Goal: Find specific page/section: Find specific page/section

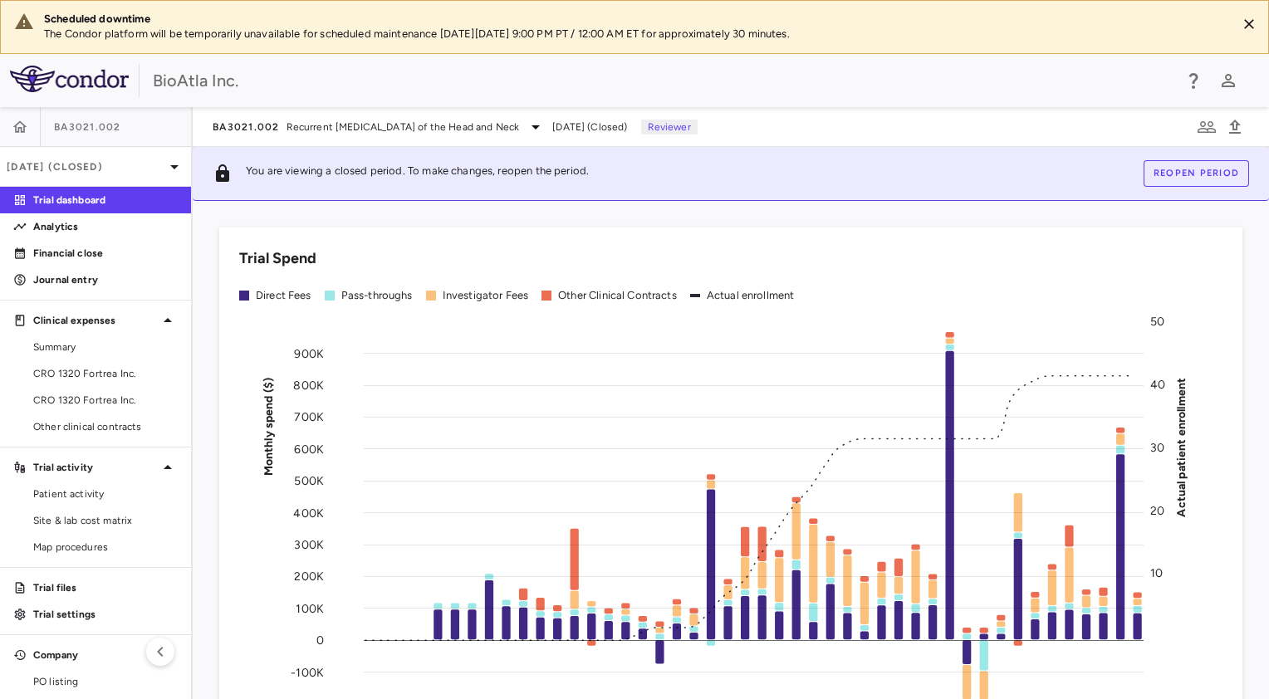
click at [68, 127] on span "BA3021.002" at bounding box center [87, 126] width 67 height 13
click at [7, 128] on button "button" at bounding box center [20, 127] width 40 height 40
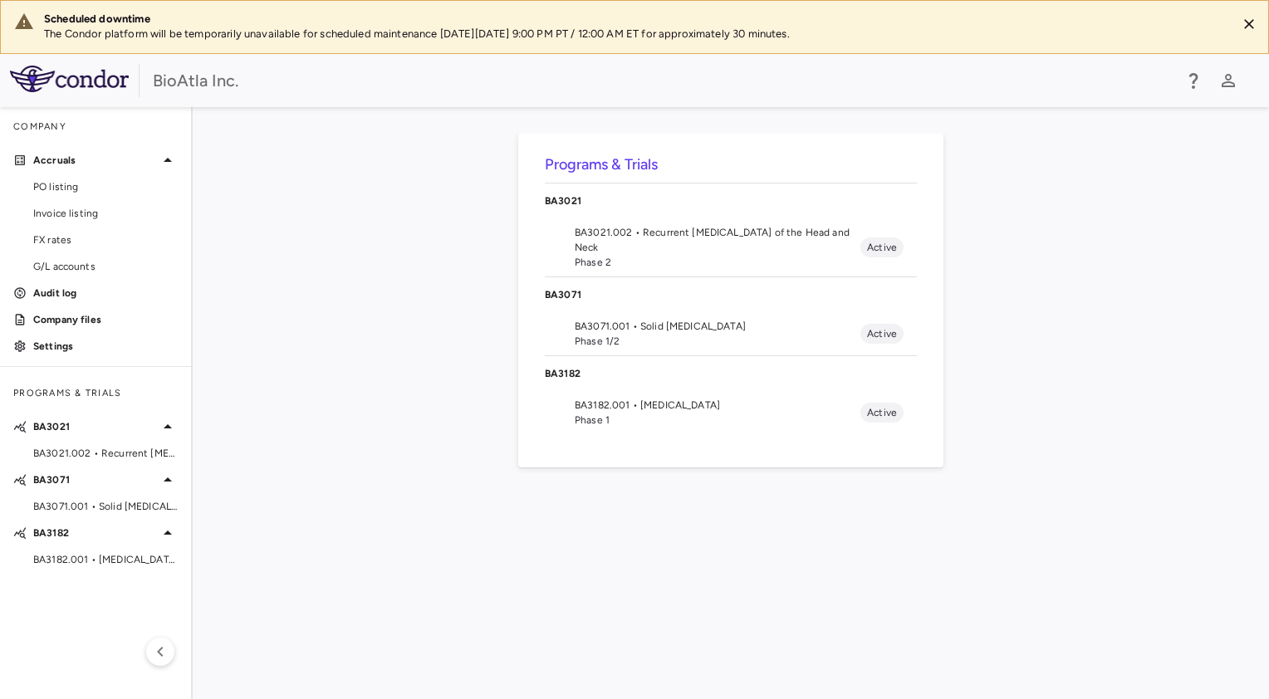
click at [581, 404] on span "BA3182.001 • [MEDICAL_DATA]" at bounding box center [718, 405] width 286 height 15
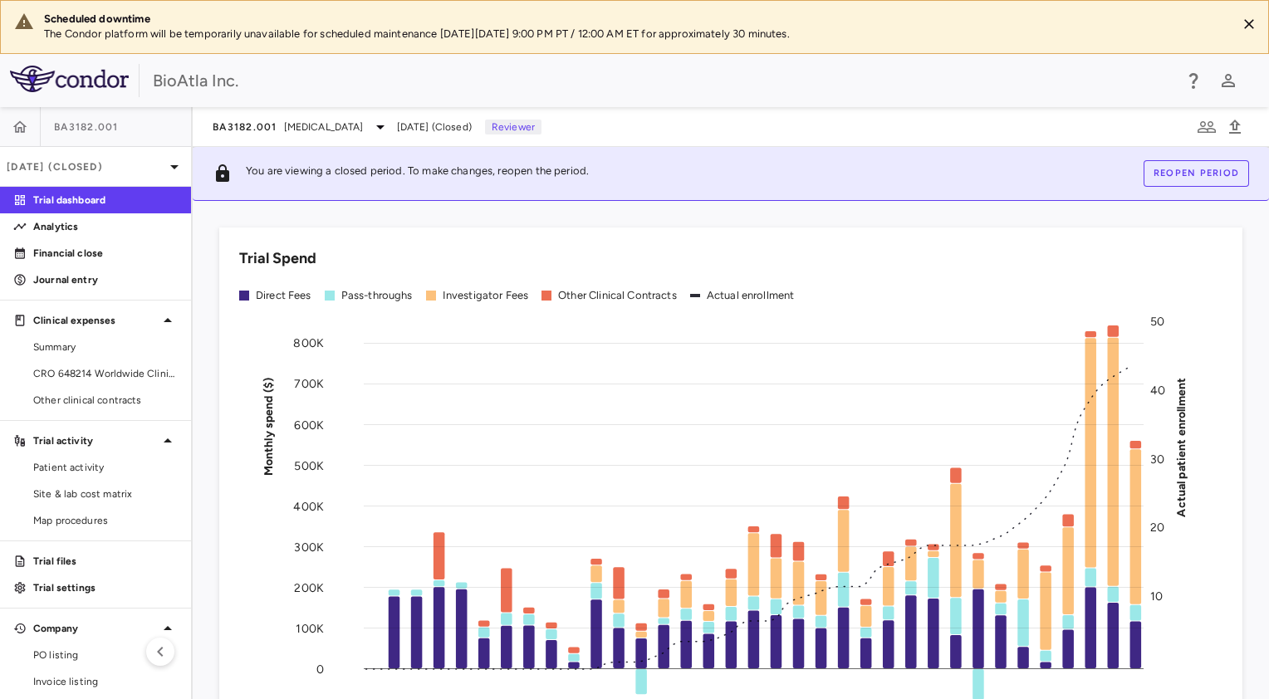
click at [73, 135] on div "BA3182.001" at bounding box center [95, 127] width 191 height 40
click at [72, 174] on div "[DATE] (Closed)" at bounding box center [95, 167] width 191 height 40
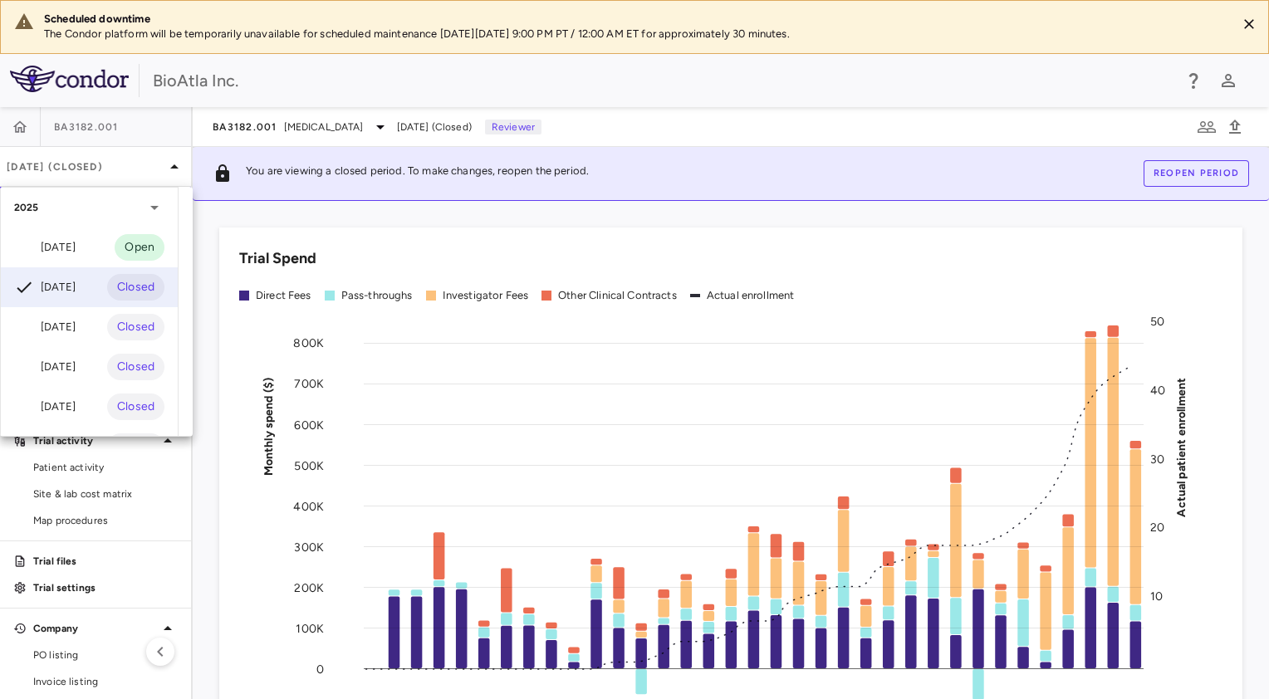
drag, startPoint x: 44, startPoint y: 247, endPoint x: 86, endPoint y: 232, distance: 44.6
click at [45, 247] on div "[DATE]" at bounding box center [44, 247] width 61 height 20
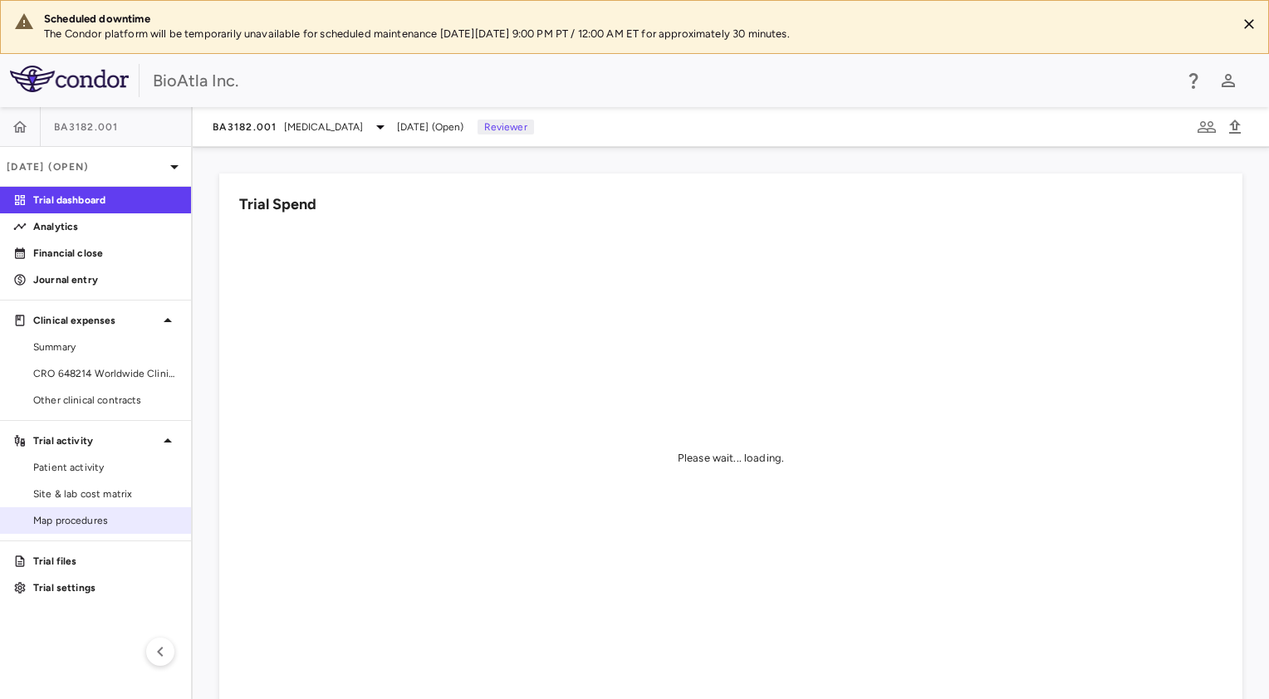
click at [86, 521] on span "Map procedures" at bounding box center [105, 520] width 144 height 15
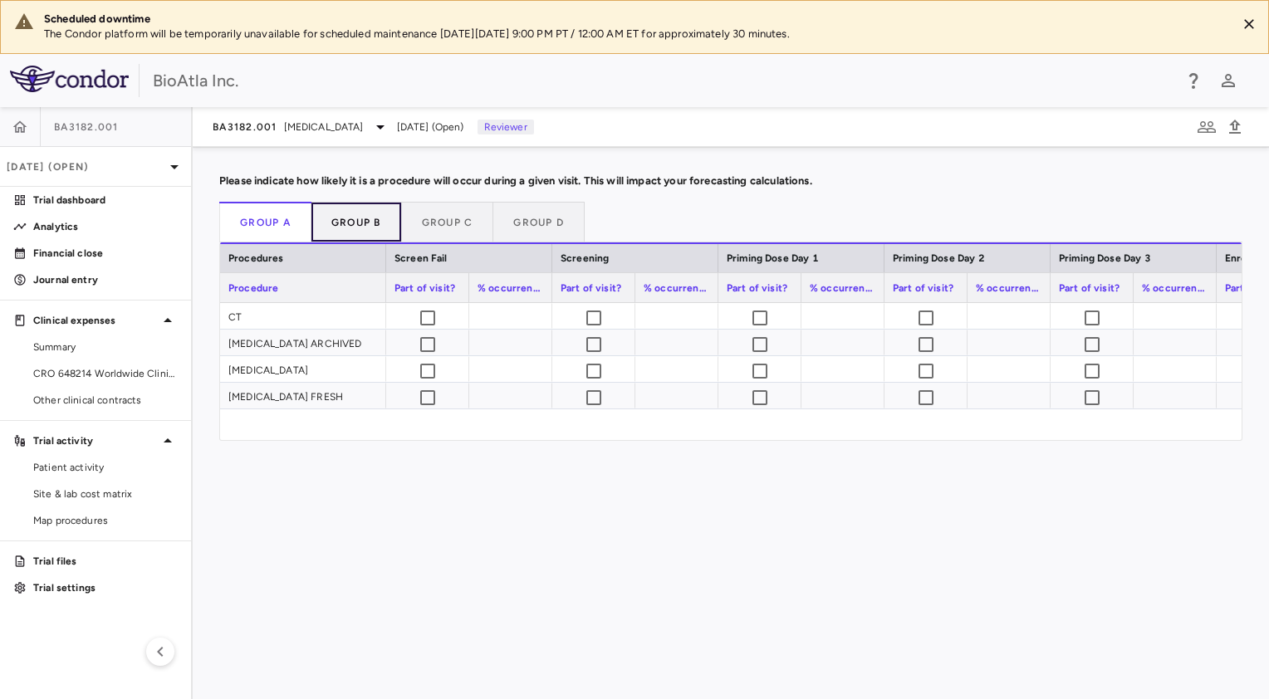
click at [342, 223] on button "Group B" at bounding box center [356, 222] width 91 height 40
click at [430, 218] on button "Group C" at bounding box center [448, 222] width 92 height 40
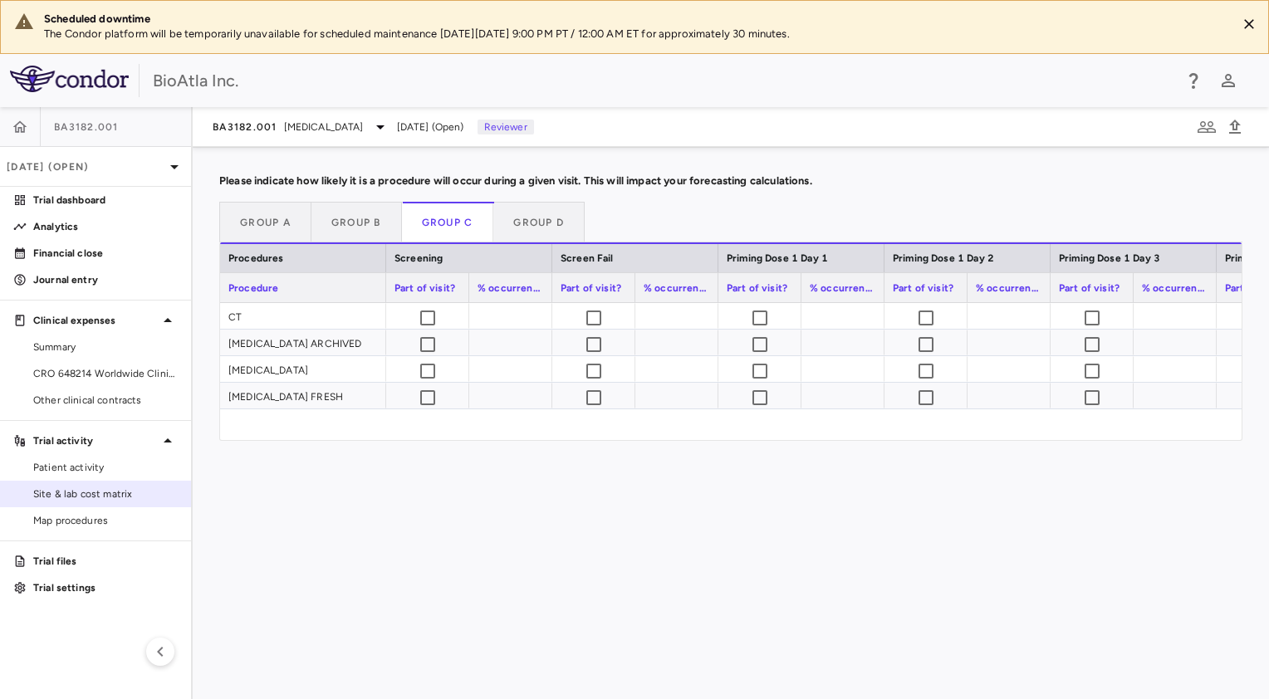
click at [65, 497] on span "Site & lab cost matrix" at bounding box center [105, 494] width 144 height 15
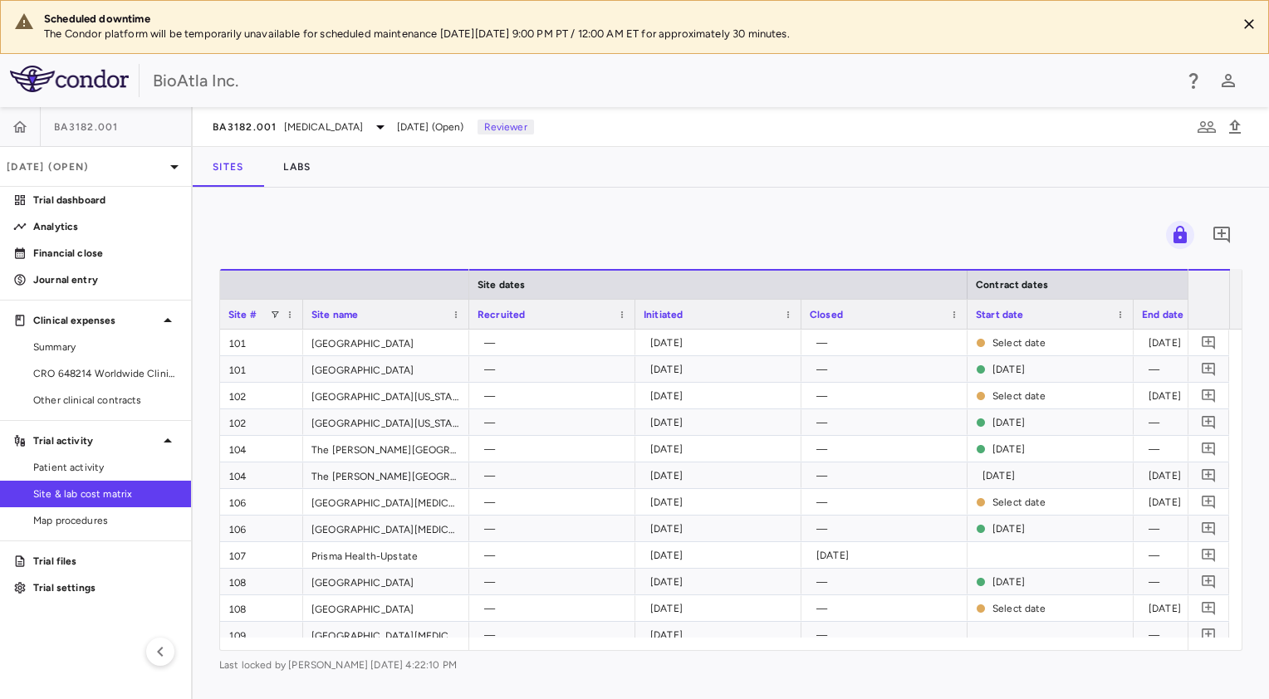
scroll to position [0, 1147]
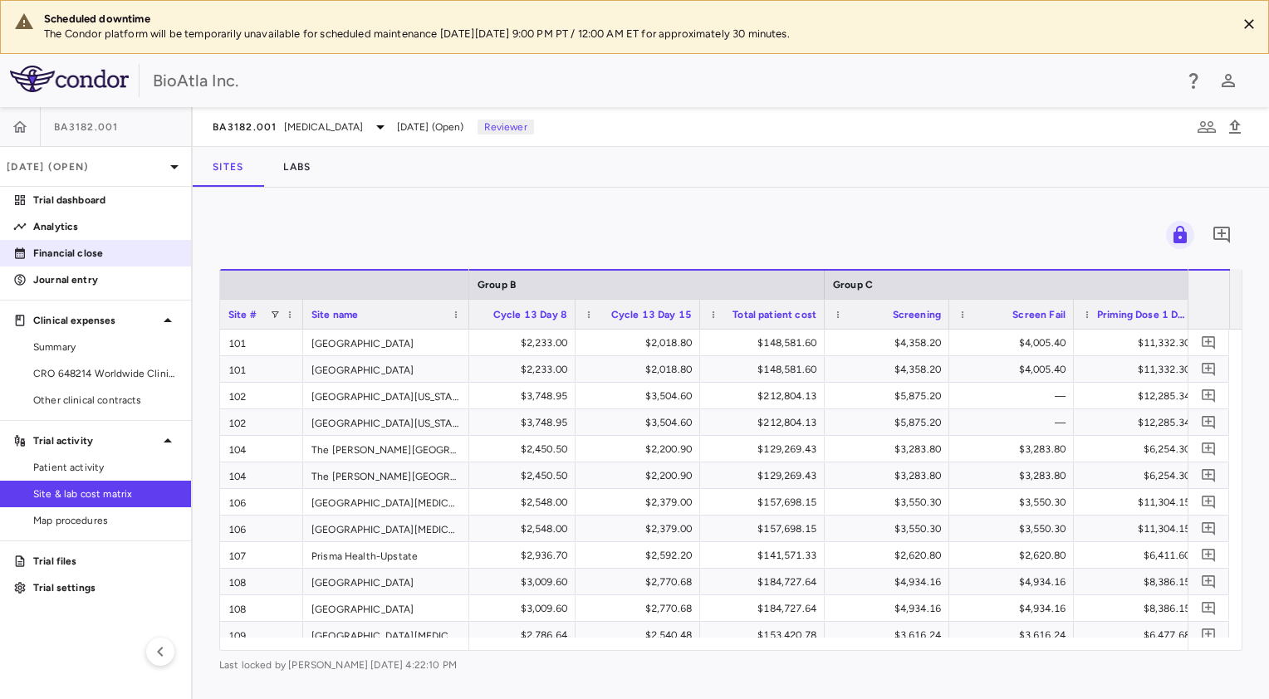
click at [61, 259] on p "Financial close" at bounding box center [105, 253] width 144 height 15
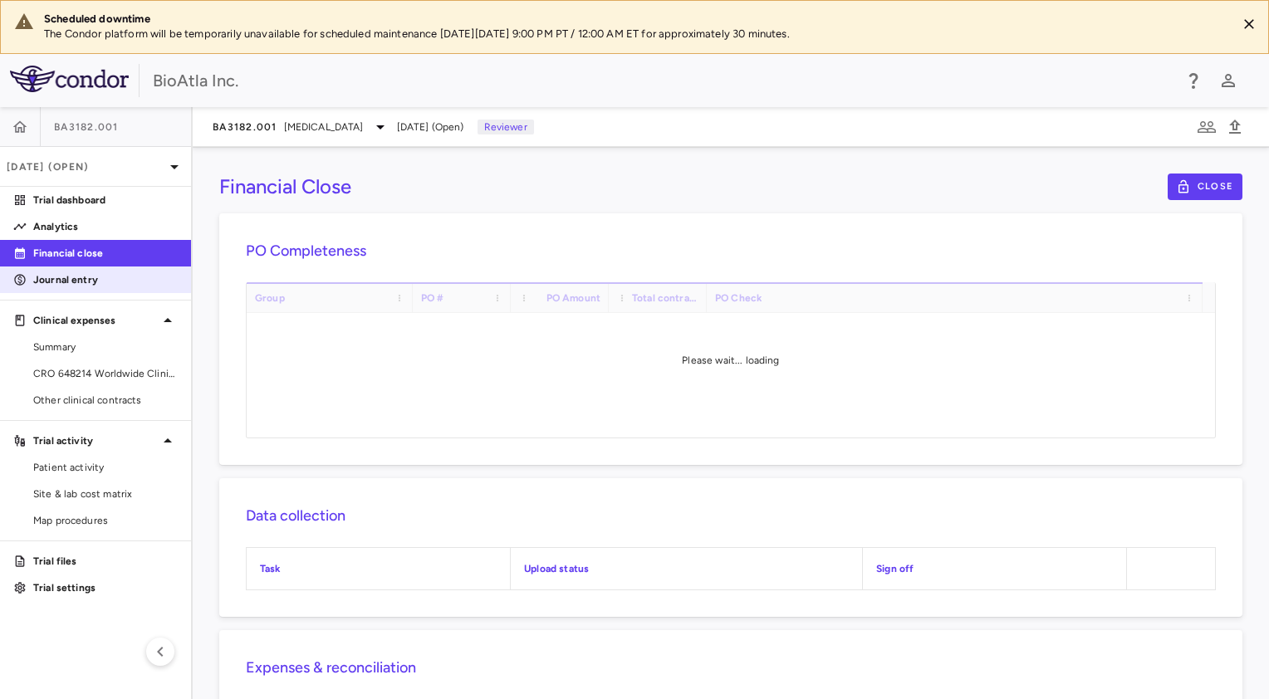
click at [78, 281] on p "Journal entry" at bounding box center [105, 279] width 144 height 15
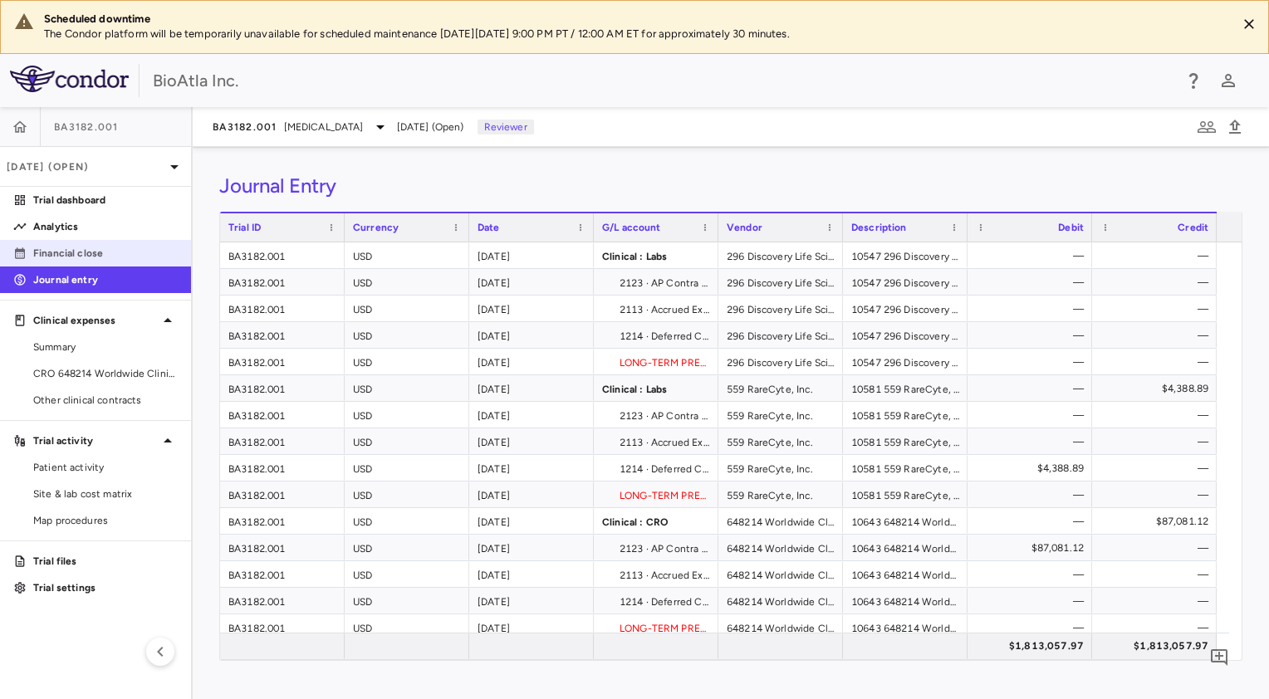
click at [81, 257] on p "Financial close" at bounding box center [105, 253] width 144 height 15
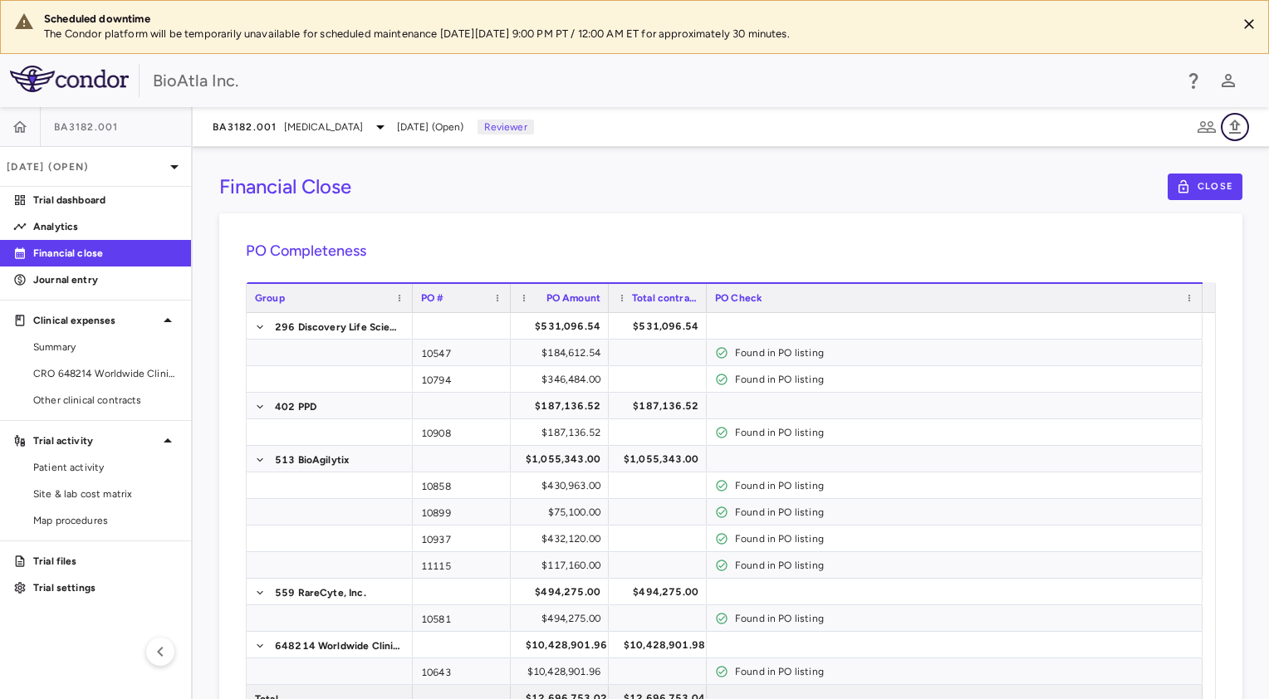
drag, startPoint x: 1235, startPoint y: 126, endPoint x: 415, endPoint y: 218, distance: 825.4
click at [432, 204] on div "BA3182.001 [MEDICAL_DATA] [DATE] (Open) Reviewer Financial Close Close PO Compl…" at bounding box center [731, 403] width 1076 height 592
click at [81, 469] on span "Patient activity" at bounding box center [105, 467] width 144 height 15
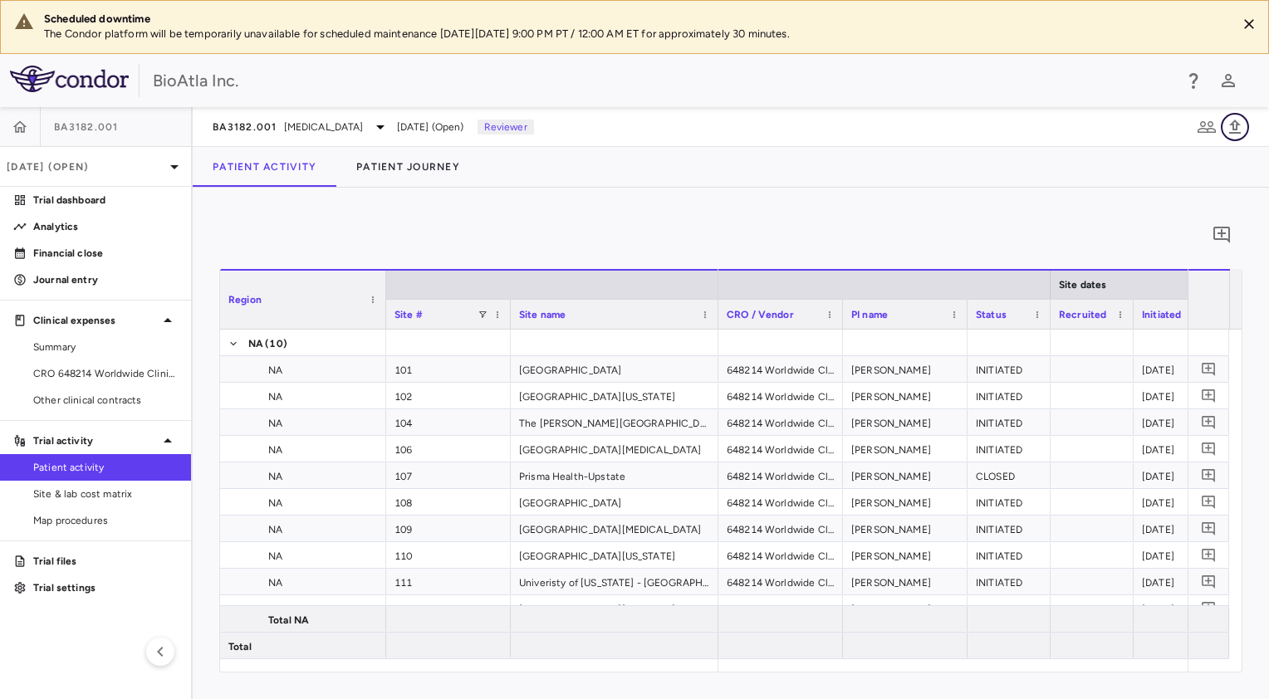
click at [1226, 125] on icon "button" at bounding box center [1235, 127] width 20 height 20
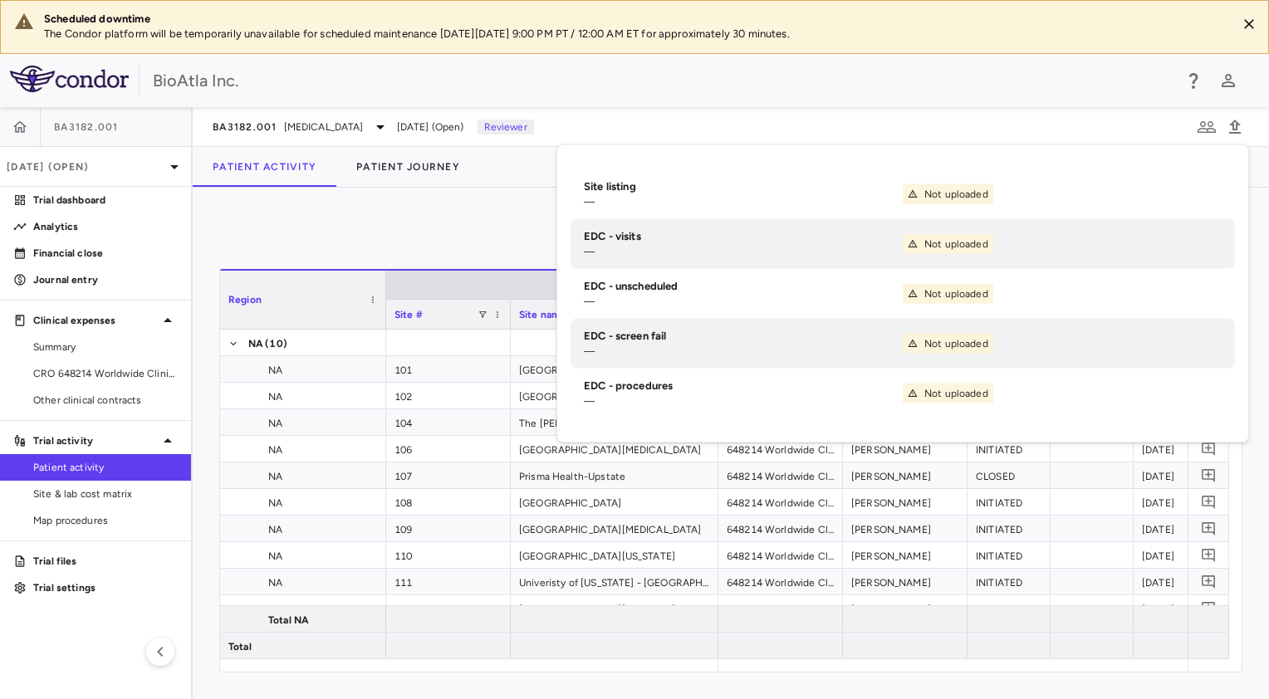
click at [348, 214] on div "0" at bounding box center [730, 235] width 1023 height 42
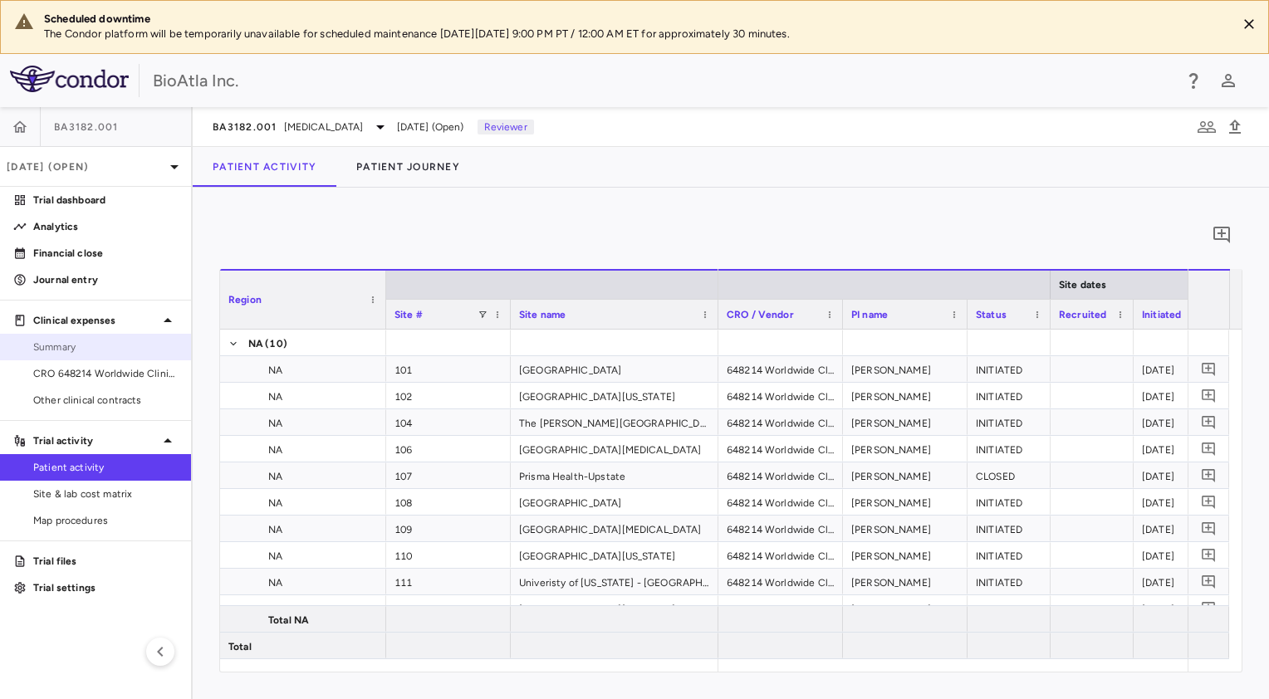
click at [63, 350] on span "Summary" at bounding box center [105, 347] width 144 height 15
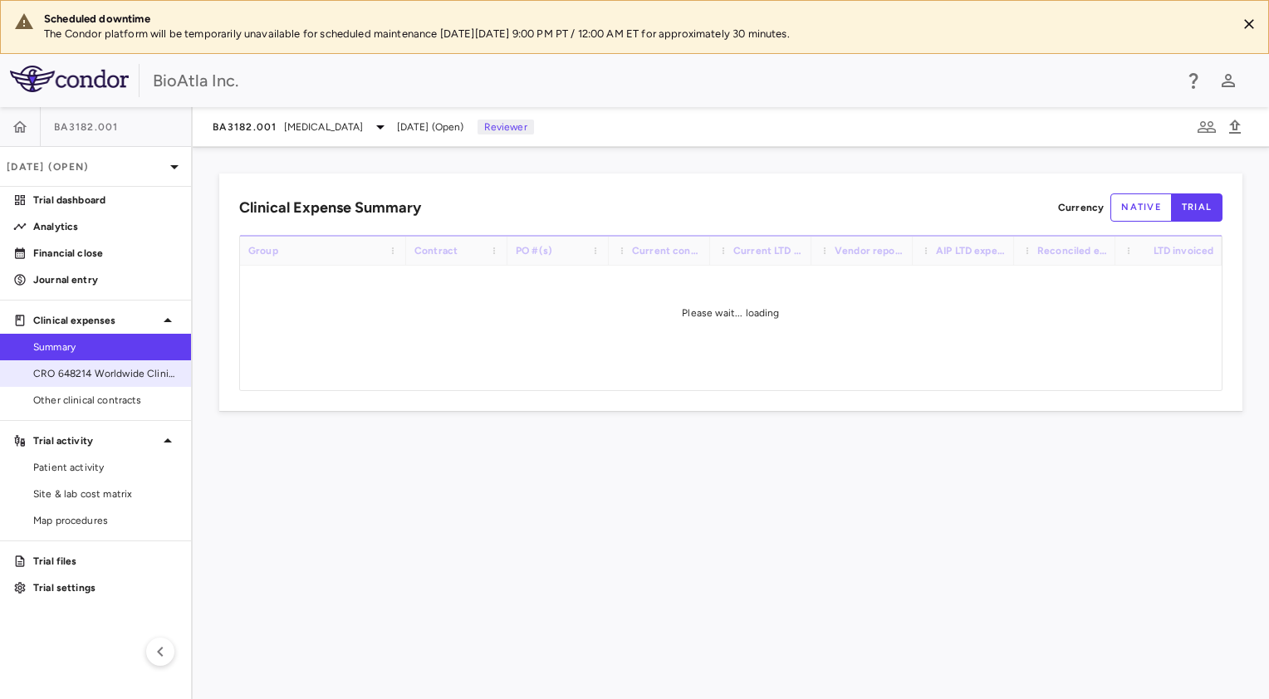
click at [55, 372] on span "CRO 648214 Worldwide Clinical Trials Holdings, Inc." at bounding box center [105, 373] width 144 height 15
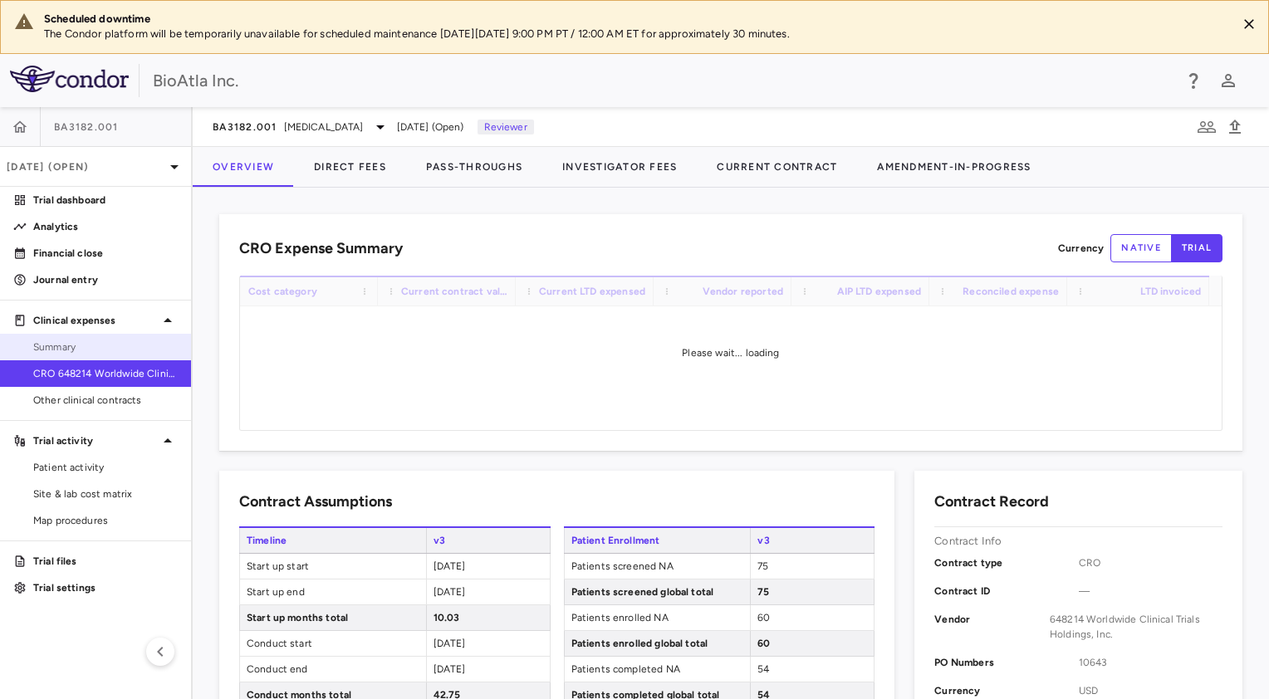
click at [63, 345] on span "Summary" at bounding box center [105, 347] width 144 height 15
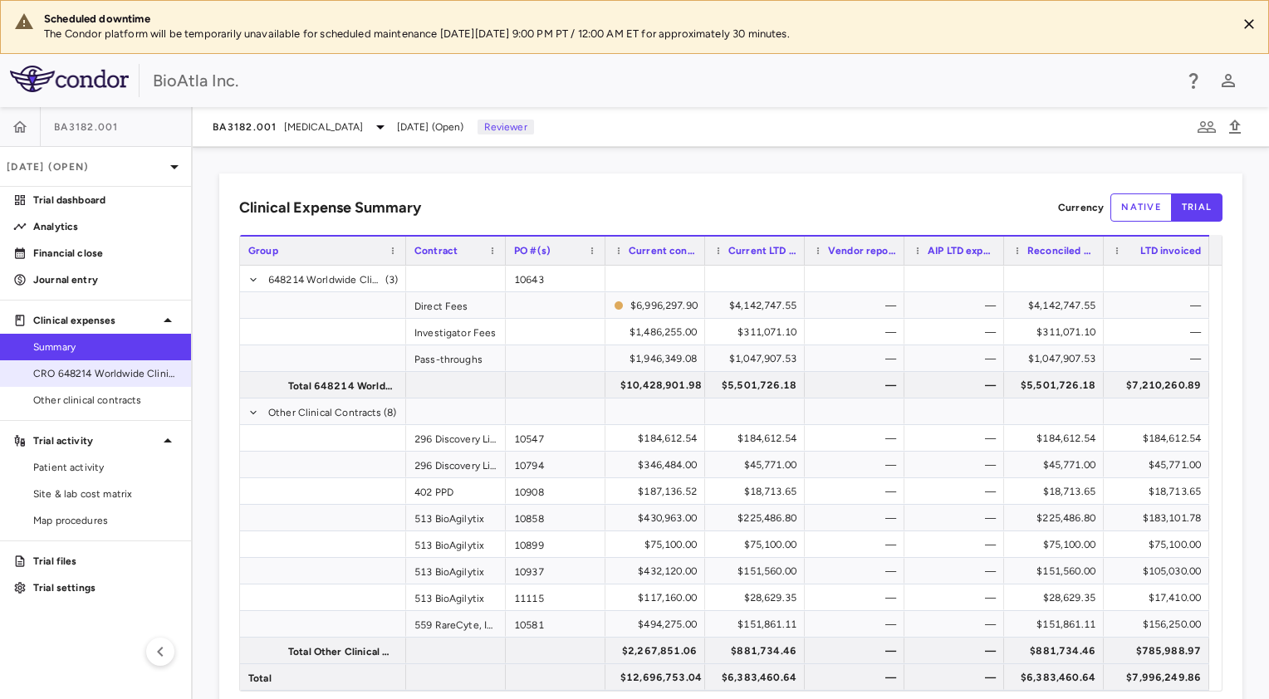
click at [74, 377] on span "CRO 648214 Worldwide Clinical Trials Holdings, Inc." at bounding box center [105, 373] width 144 height 15
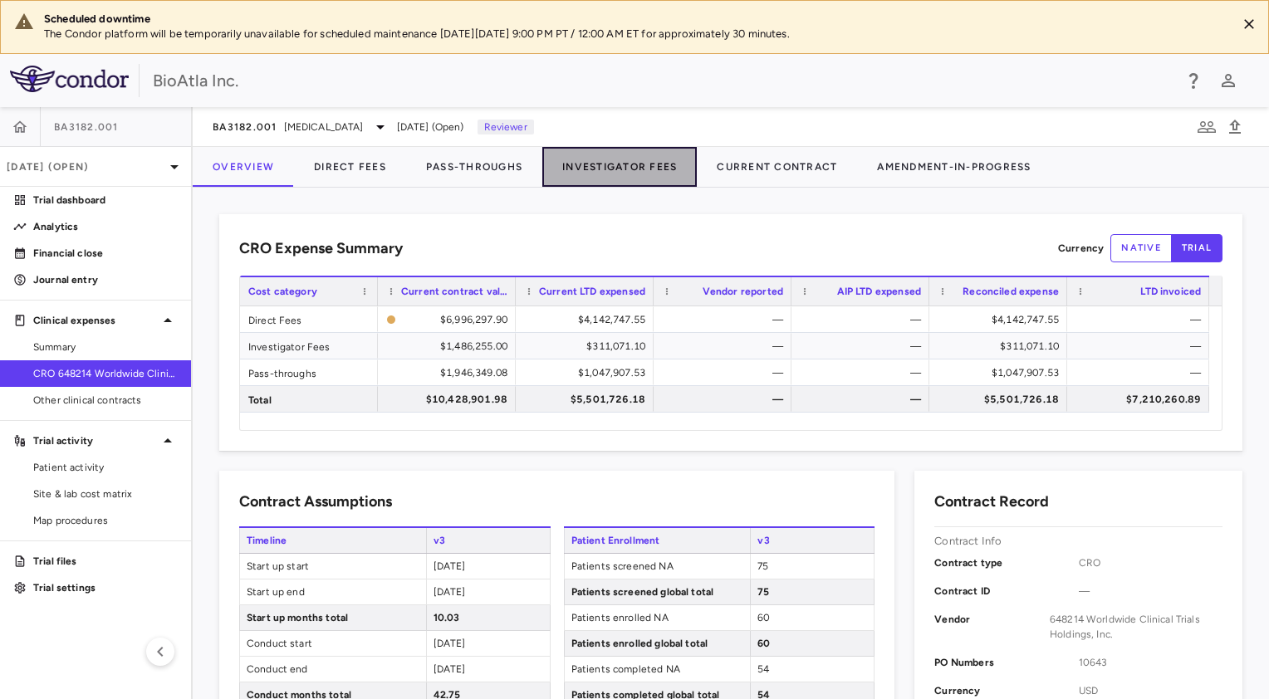
click at [628, 164] on button "Investigator Fees" at bounding box center [619, 167] width 154 height 40
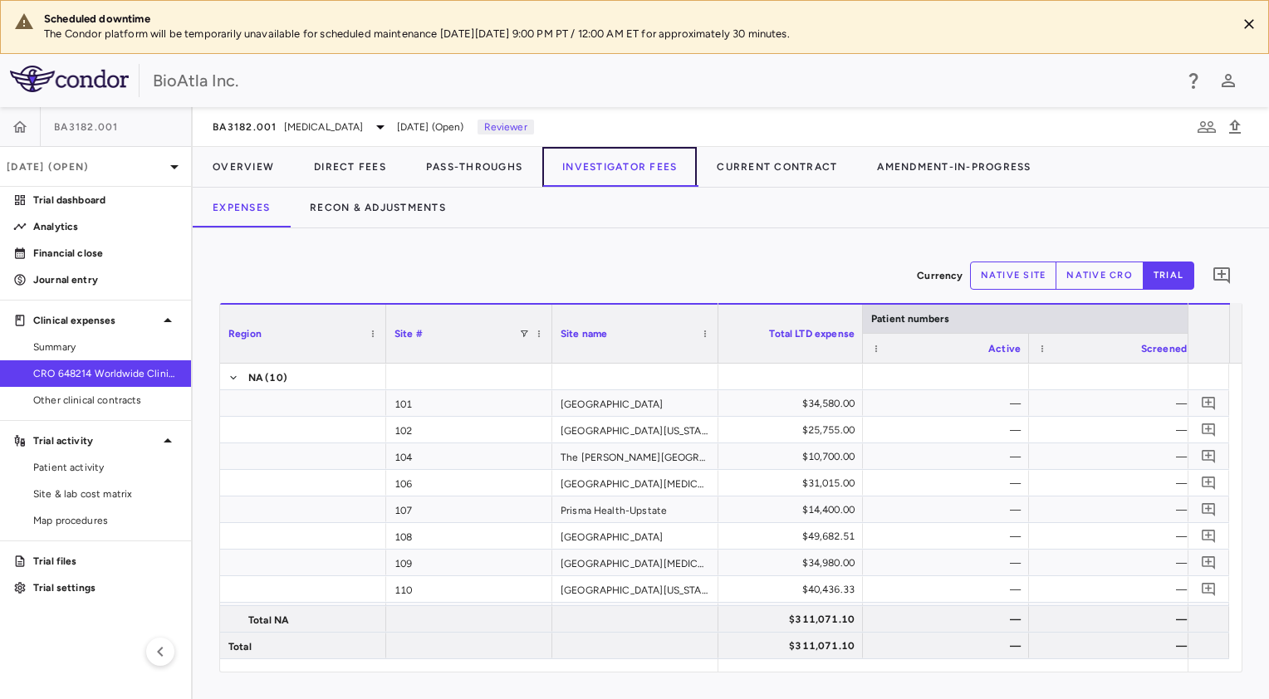
scroll to position [0, 33]
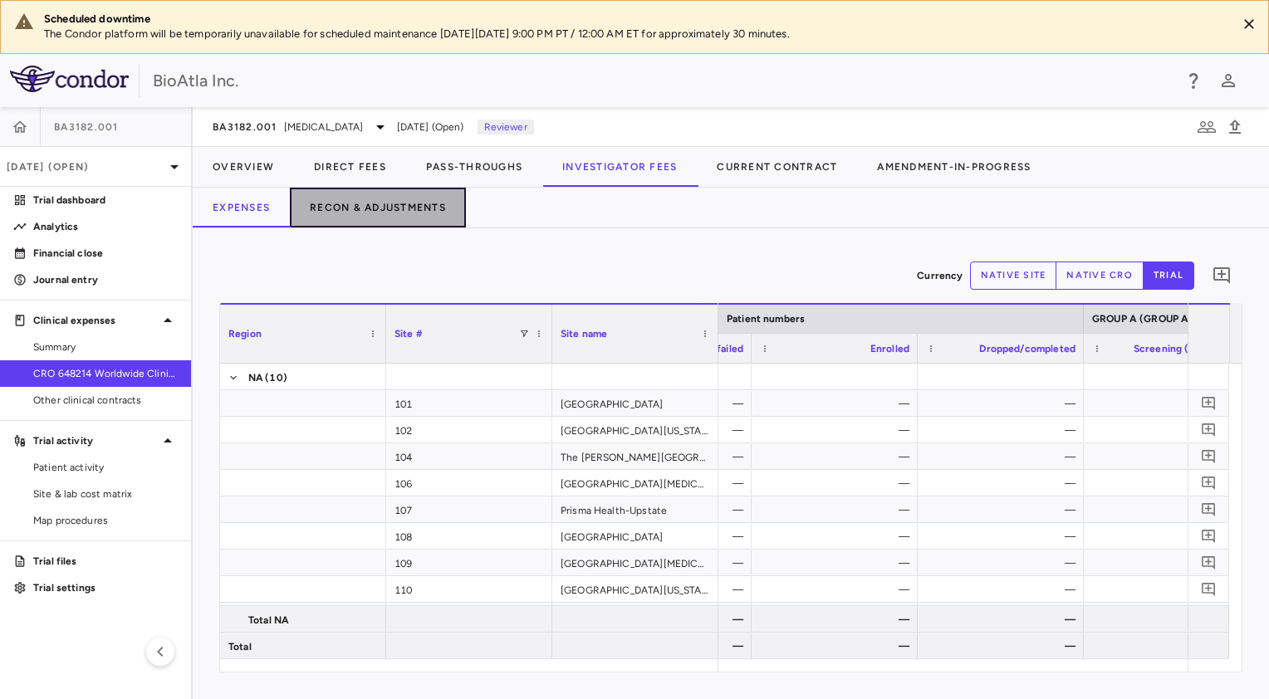
click at [404, 202] on button "Recon & Adjustments" at bounding box center [378, 208] width 176 height 40
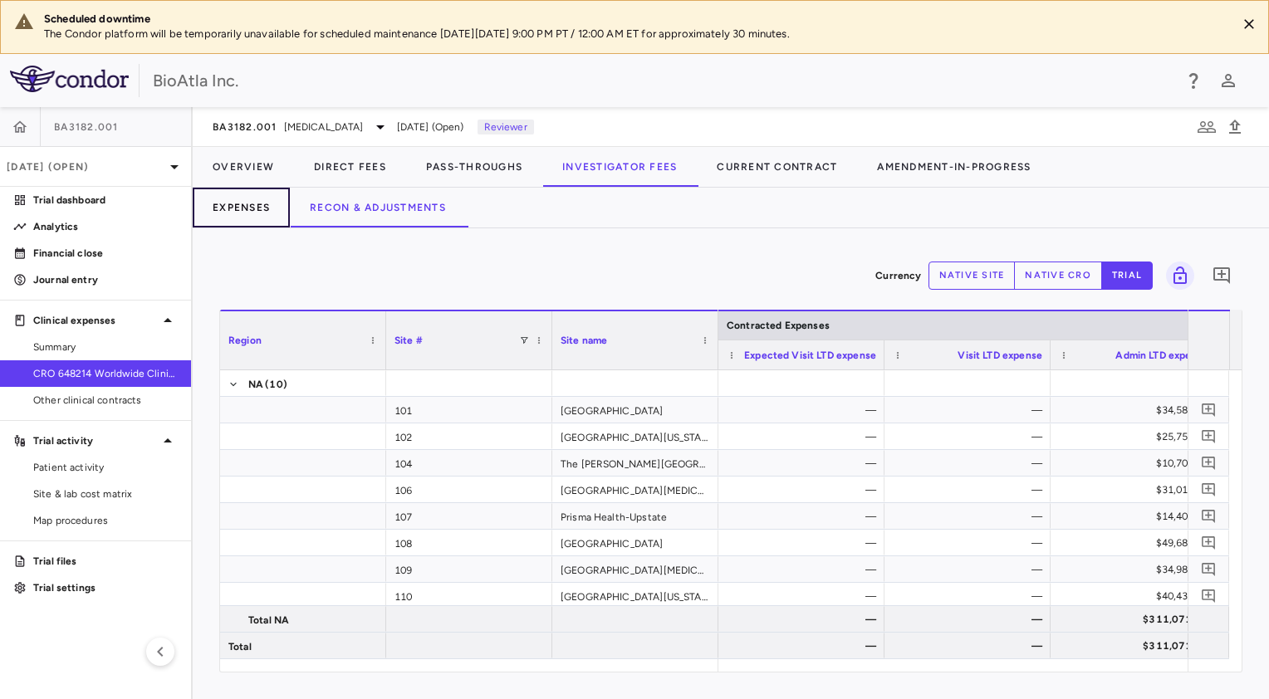
click at [247, 207] on button "Expenses" at bounding box center [241, 208] width 97 height 40
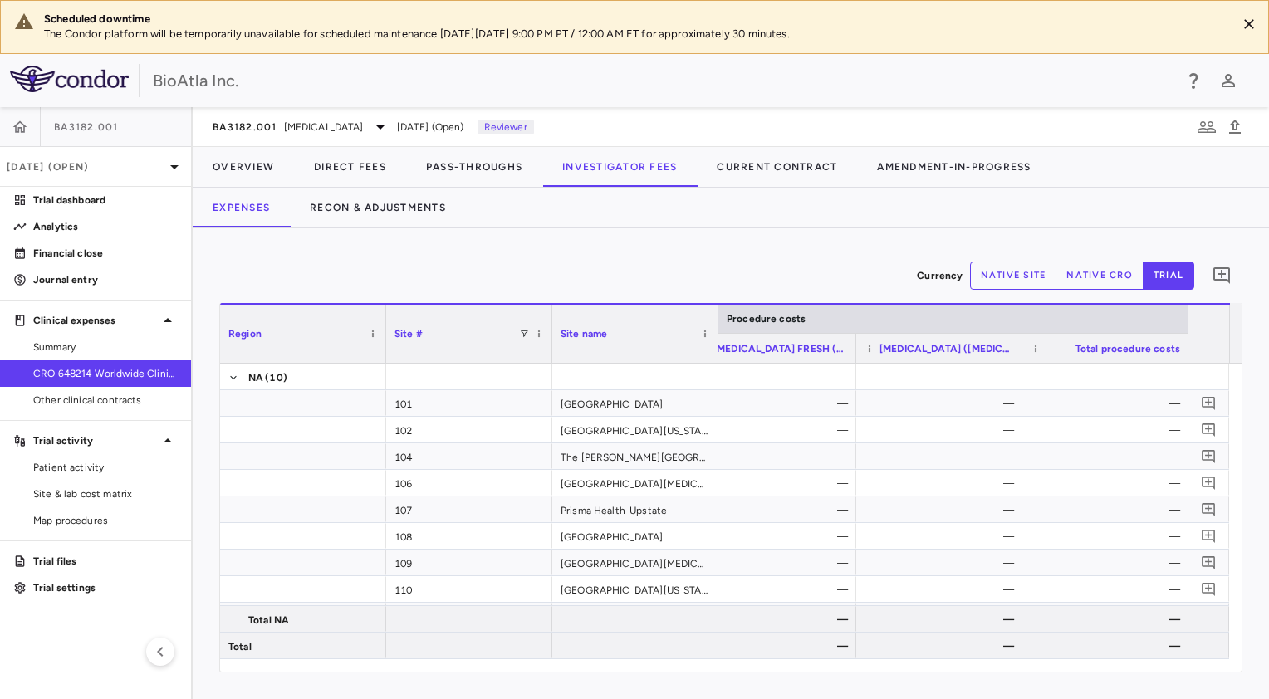
drag, startPoint x: 56, startPoint y: 131, endPoint x: 33, endPoint y: 135, distance: 23.6
click at [56, 131] on span "BA3182.001" at bounding box center [86, 126] width 65 height 13
click at [22, 121] on icon "button" at bounding box center [20, 127] width 17 height 17
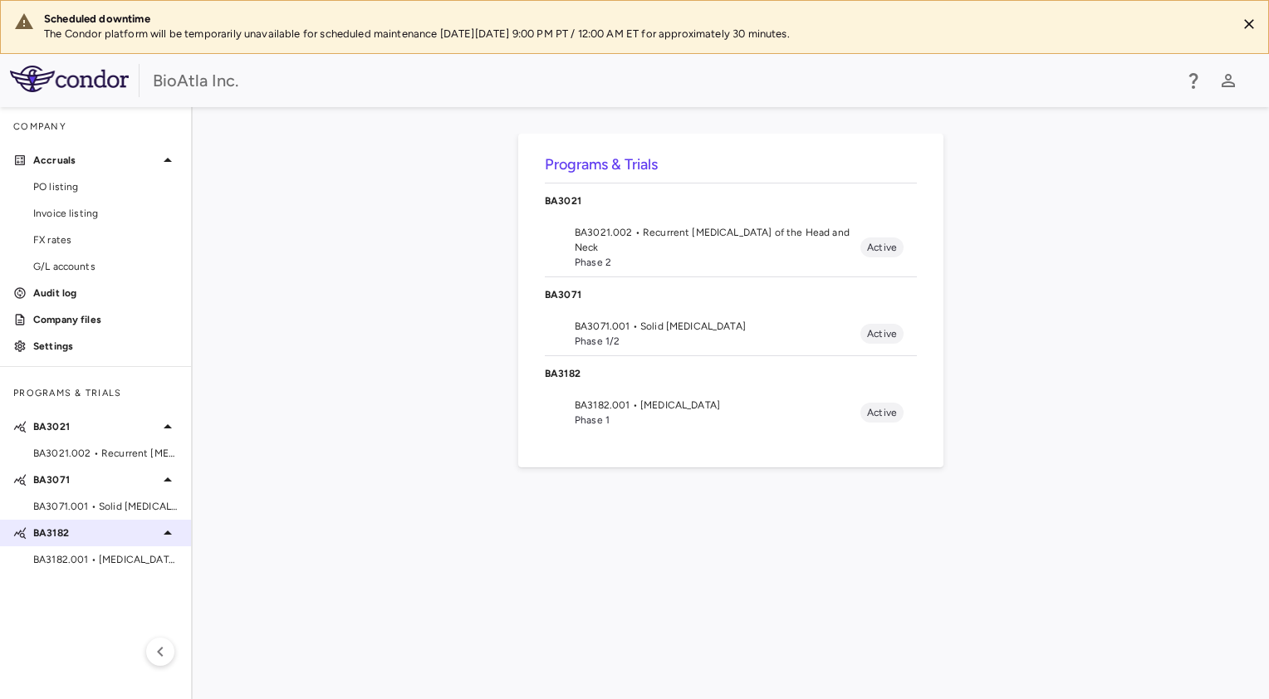
click at [76, 543] on div "BA3182" at bounding box center [95, 533] width 191 height 30
click at [603, 389] on div "BA3182" at bounding box center [731, 373] width 372 height 35
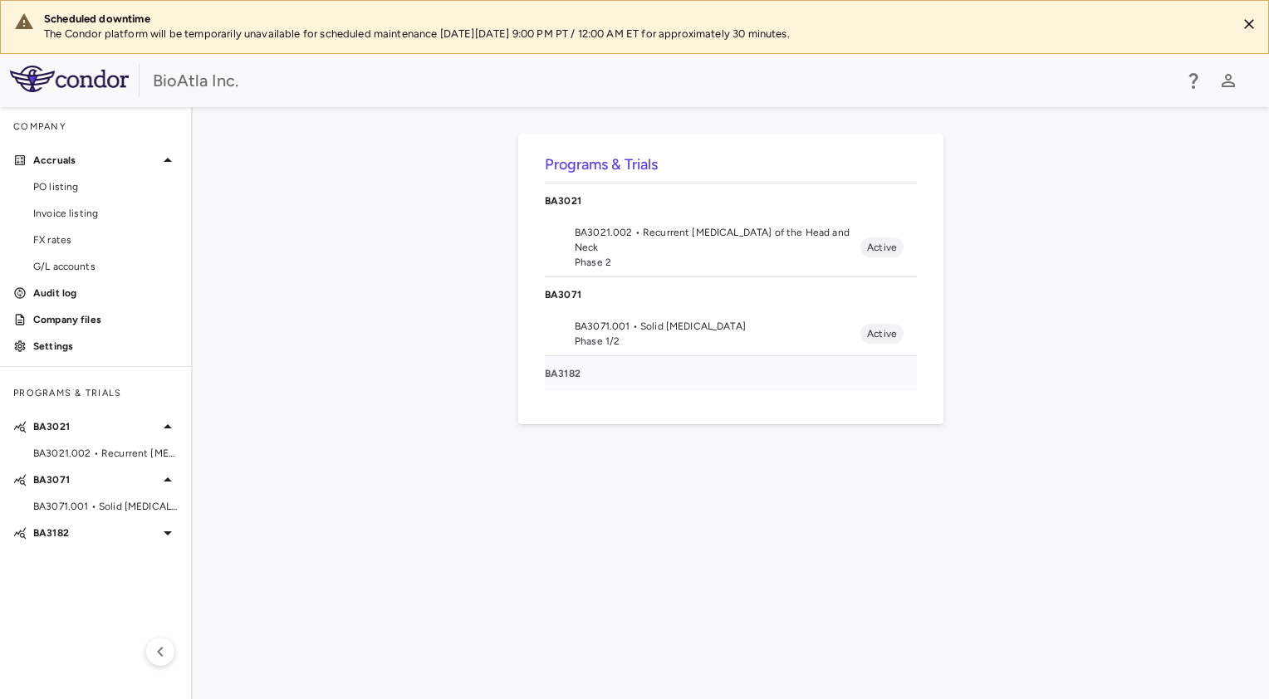
click at [560, 370] on p "BA3182" at bounding box center [731, 373] width 372 height 15
click at [601, 401] on span "BA3182.001 • [MEDICAL_DATA]" at bounding box center [718, 405] width 286 height 15
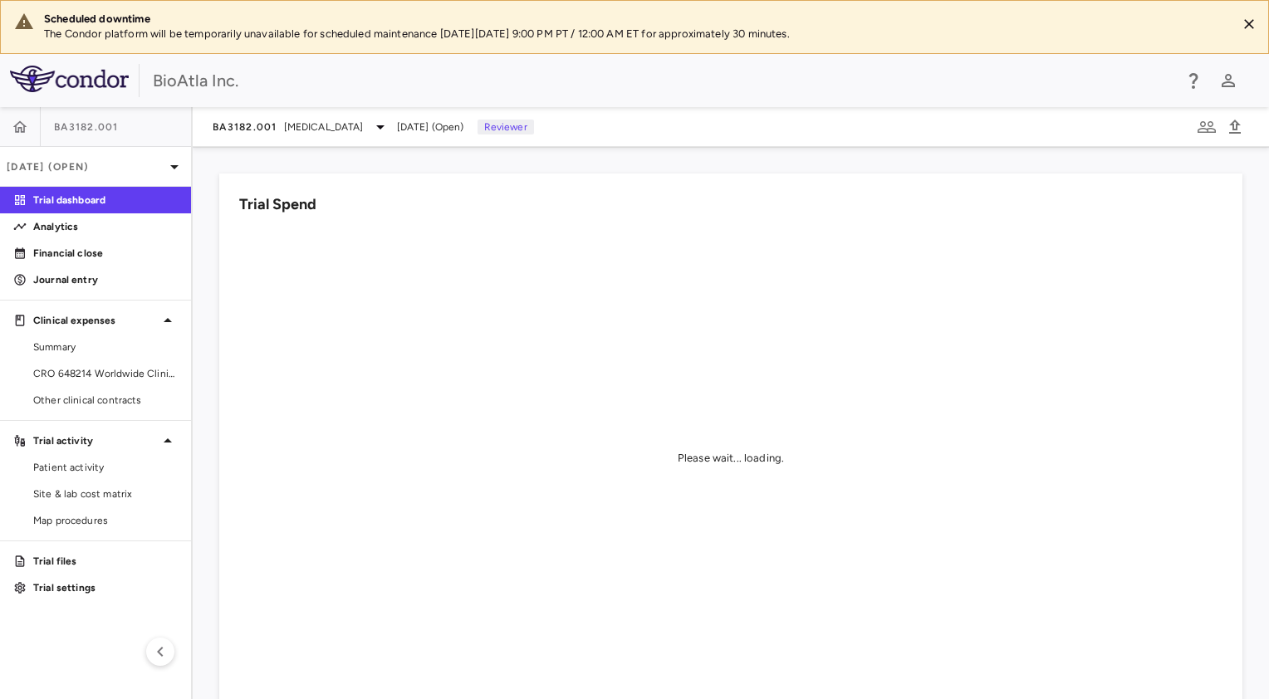
click at [71, 129] on span "BA3182.001" at bounding box center [86, 126] width 65 height 13
click at [125, 155] on div "[DATE] (Open)" at bounding box center [95, 167] width 191 height 40
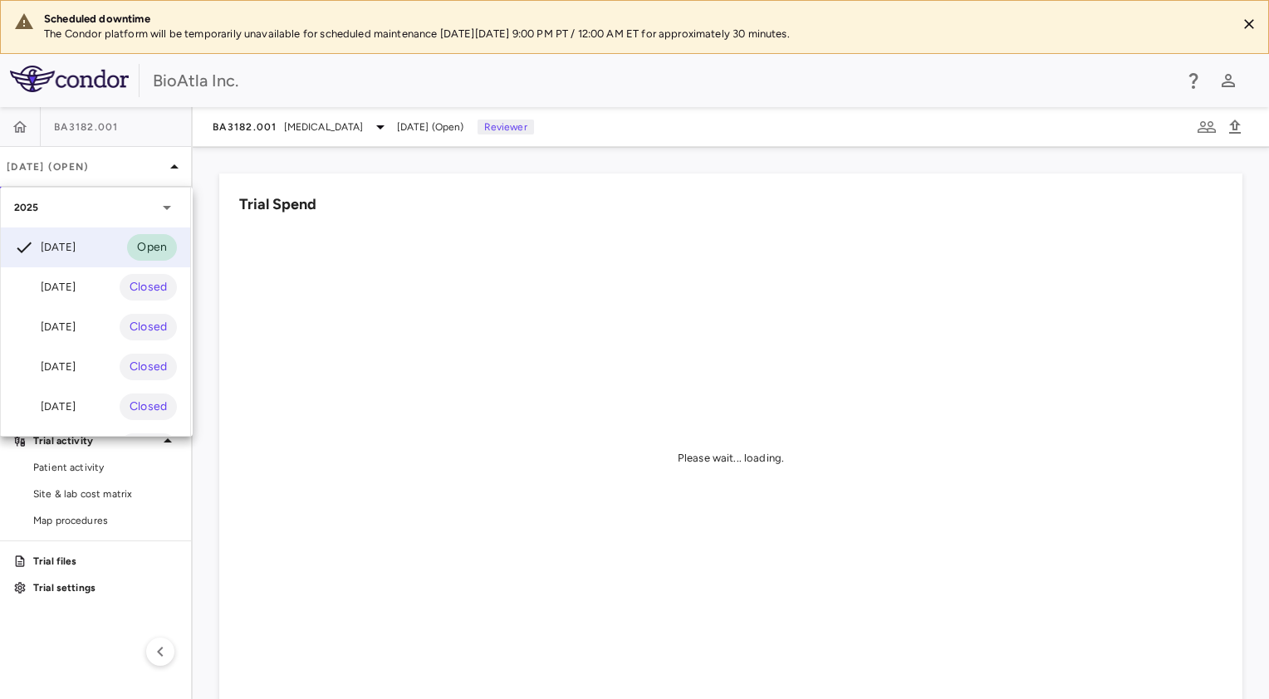
drag, startPoint x: 69, startPoint y: 279, endPoint x: 416, endPoint y: 144, distance: 372.2
click at [69, 278] on div "[DATE]" at bounding box center [44, 287] width 61 height 20
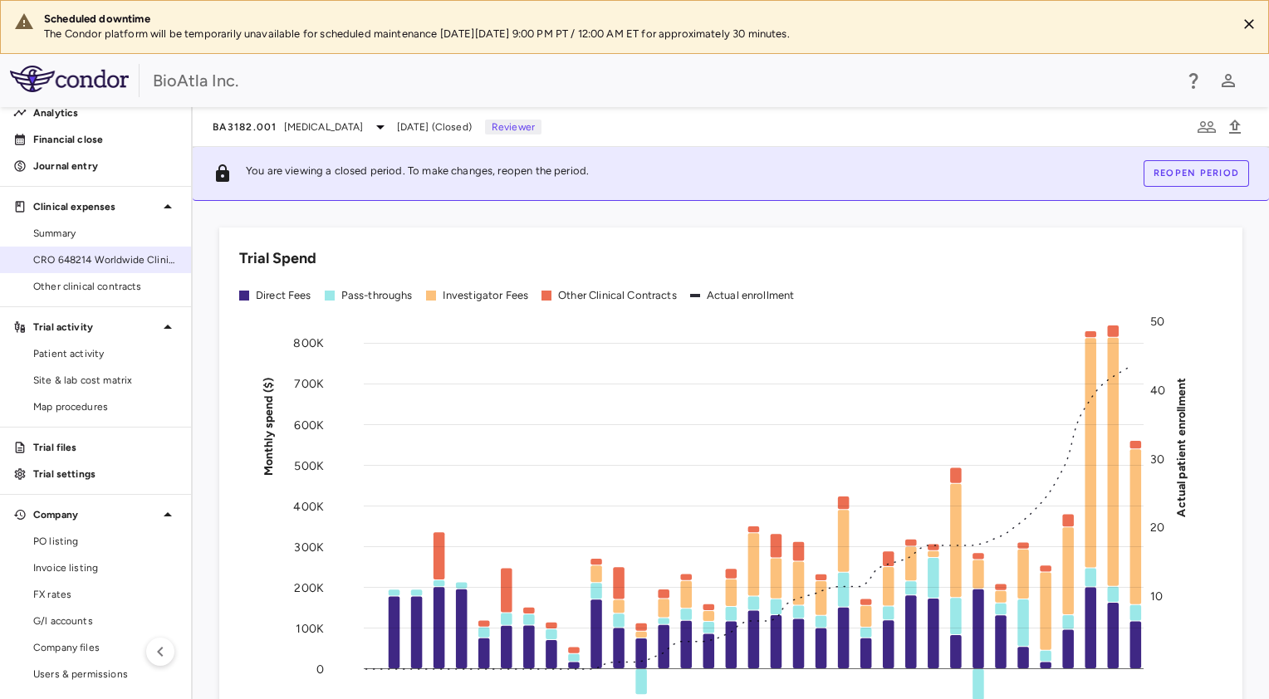
click at [69, 255] on span "CRO 648214 Worldwide Clinical Trials Holdings, Inc." at bounding box center [105, 259] width 144 height 15
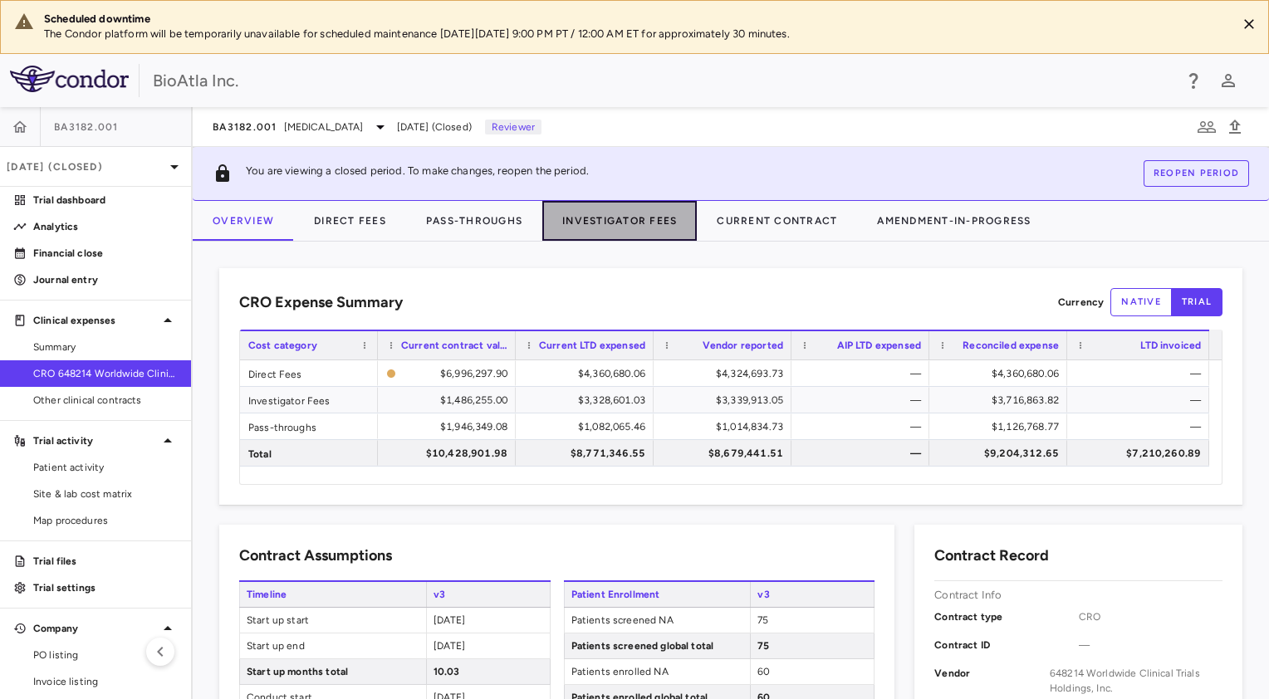
click at [624, 218] on button "Investigator Fees" at bounding box center [619, 221] width 154 height 40
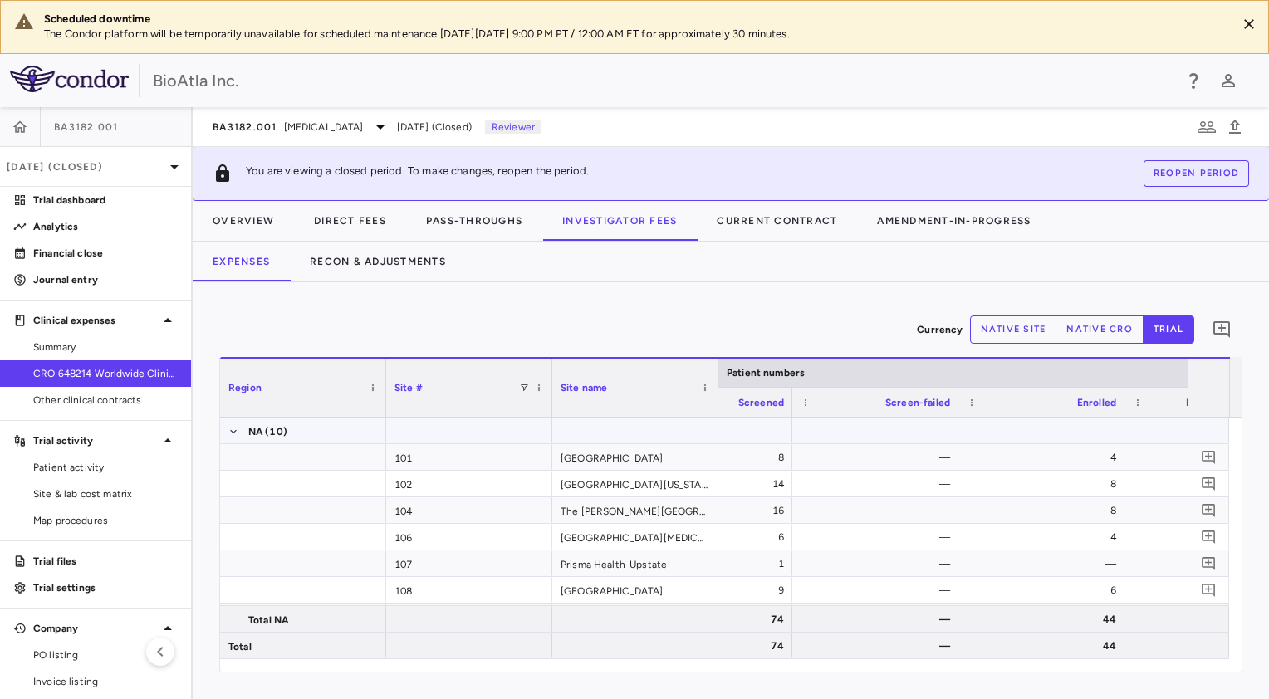
click at [891, 421] on div at bounding box center [874, 430] width 149 height 24
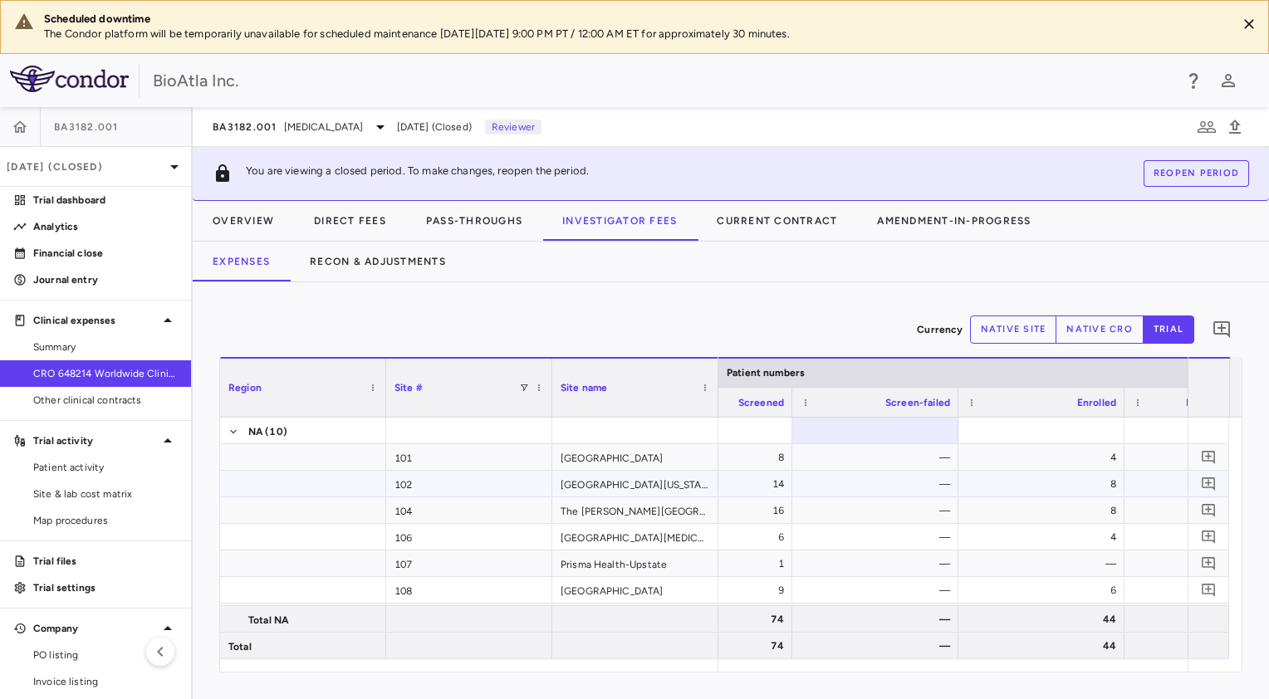
drag, startPoint x: 877, startPoint y: 510, endPoint x: 885, endPoint y: 487, distance: 24.7
click at [877, 506] on div "—" at bounding box center [878, 510] width 143 height 27
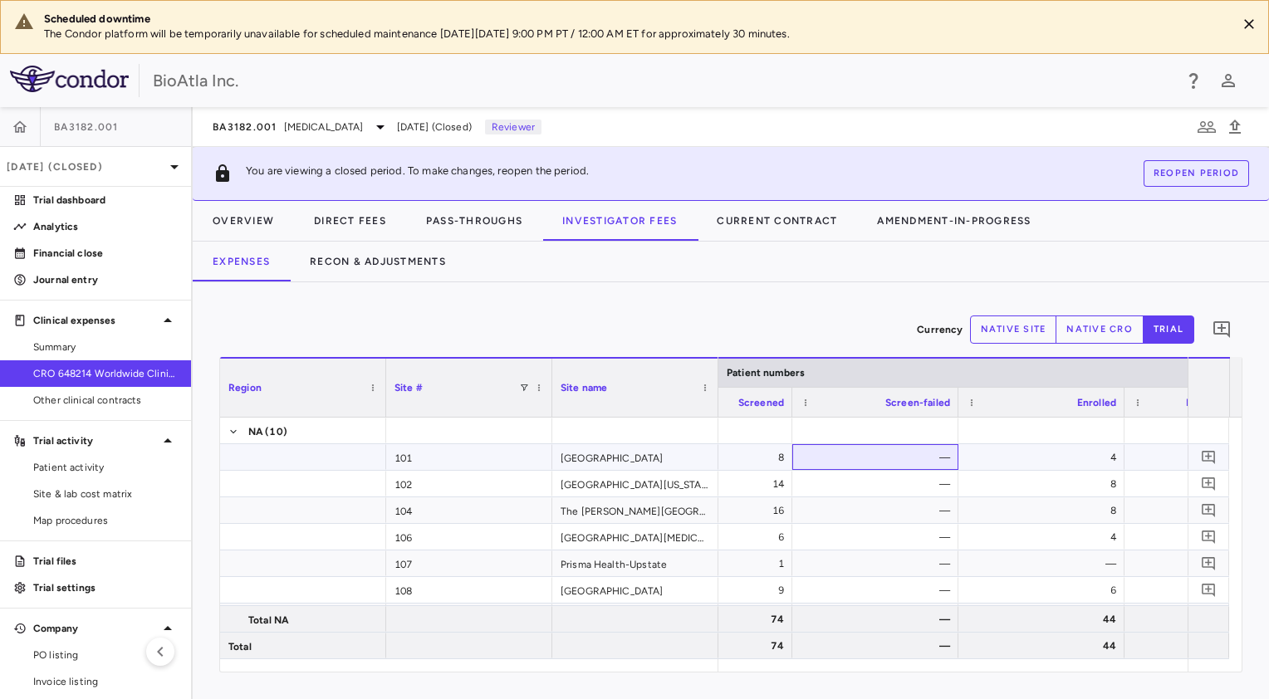
click at [902, 457] on div "—" at bounding box center [878, 457] width 143 height 27
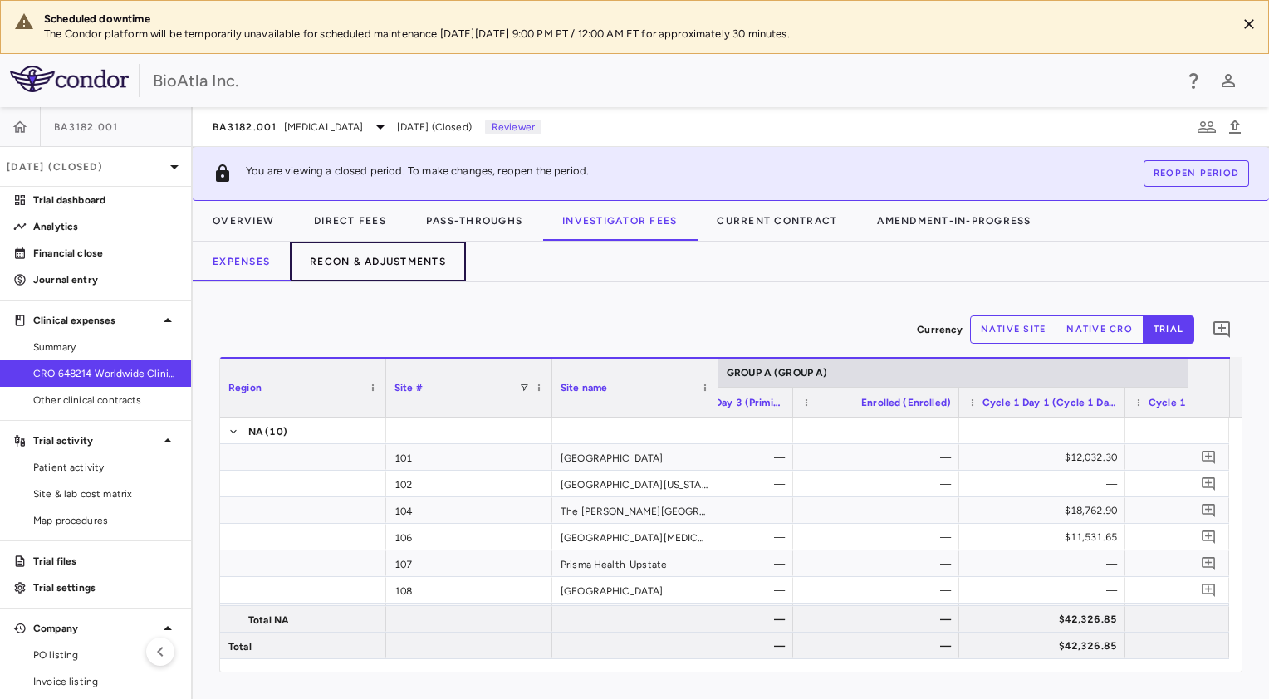
drag, startPoint x: 386, startPoint y: 267, endPoint x: 433, endPoint y: 274, distance: 47.0
click at [389, 269] on button "Recon & Adjustments" at bounding box center [378, 262] width 176 height 40
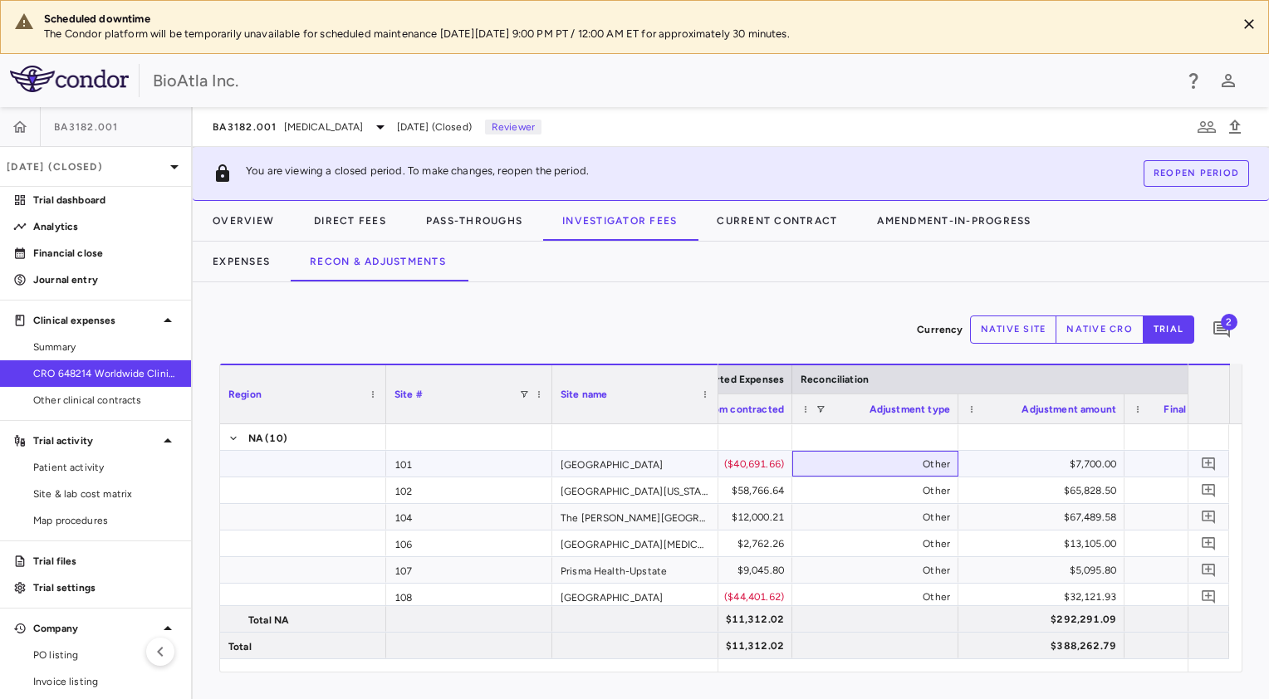
click at [929, 463] on div "Other" at bounding box center [878, 464] width 143 height 27
